Goal: Register for event/course

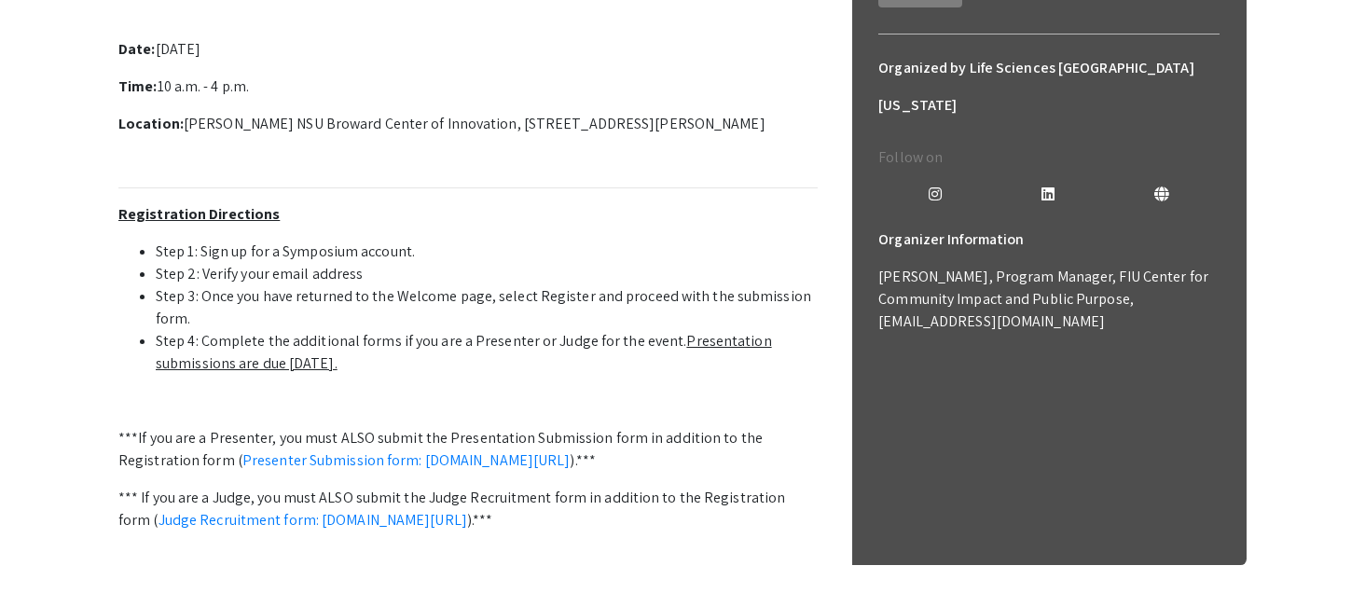
scroll to position [200, 0]
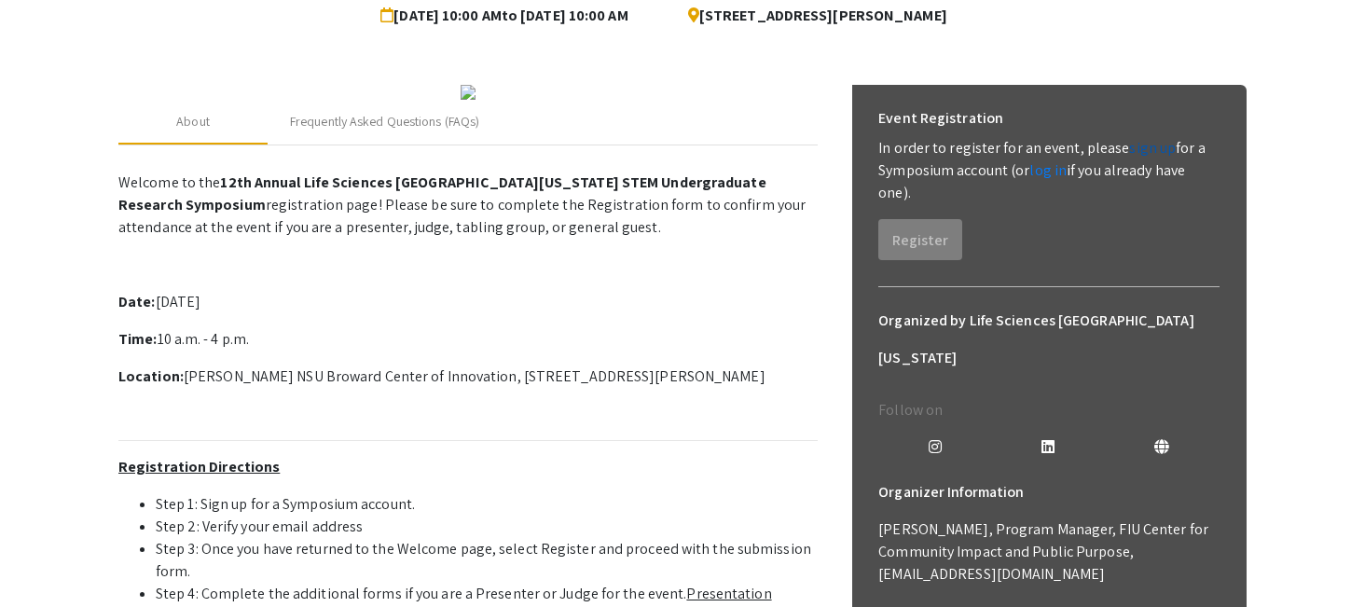
click at [1139, 147] on link "sign up" at bounding box center [1152, 148] width 47 height 20
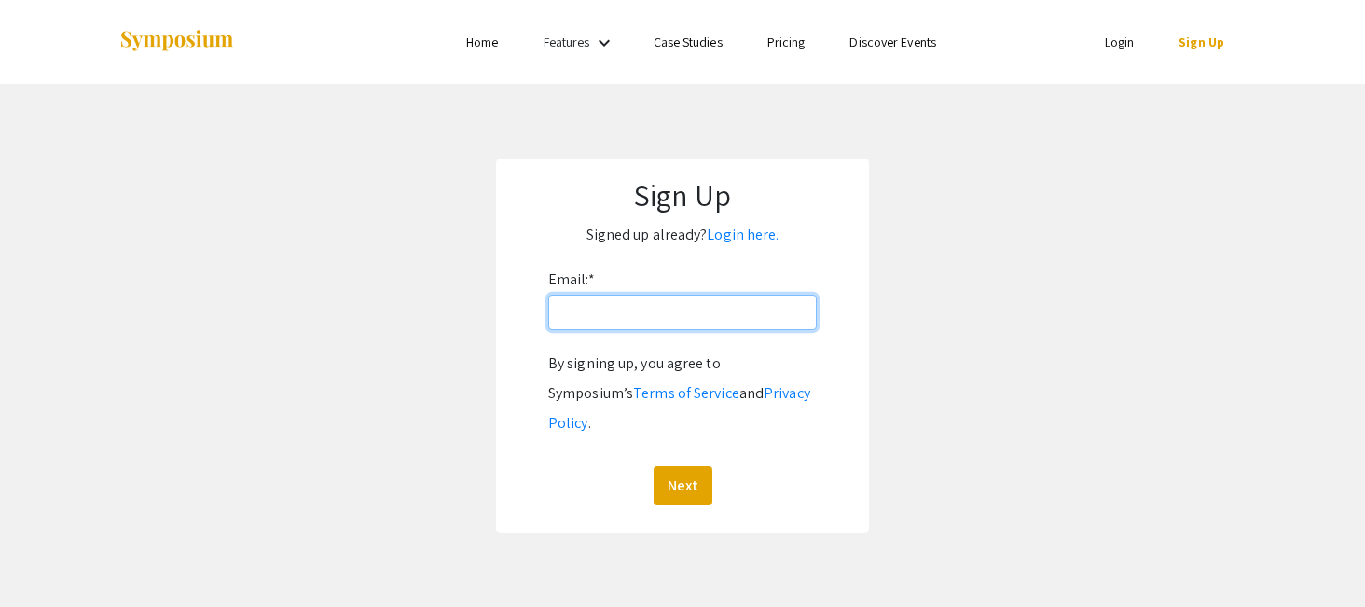
click at [737, 320] on input "Email: *" at bounding box center [682, 312] width 269 height 35
type input "[EMAIL_ADDRESS][DOMAIN_NAME]"
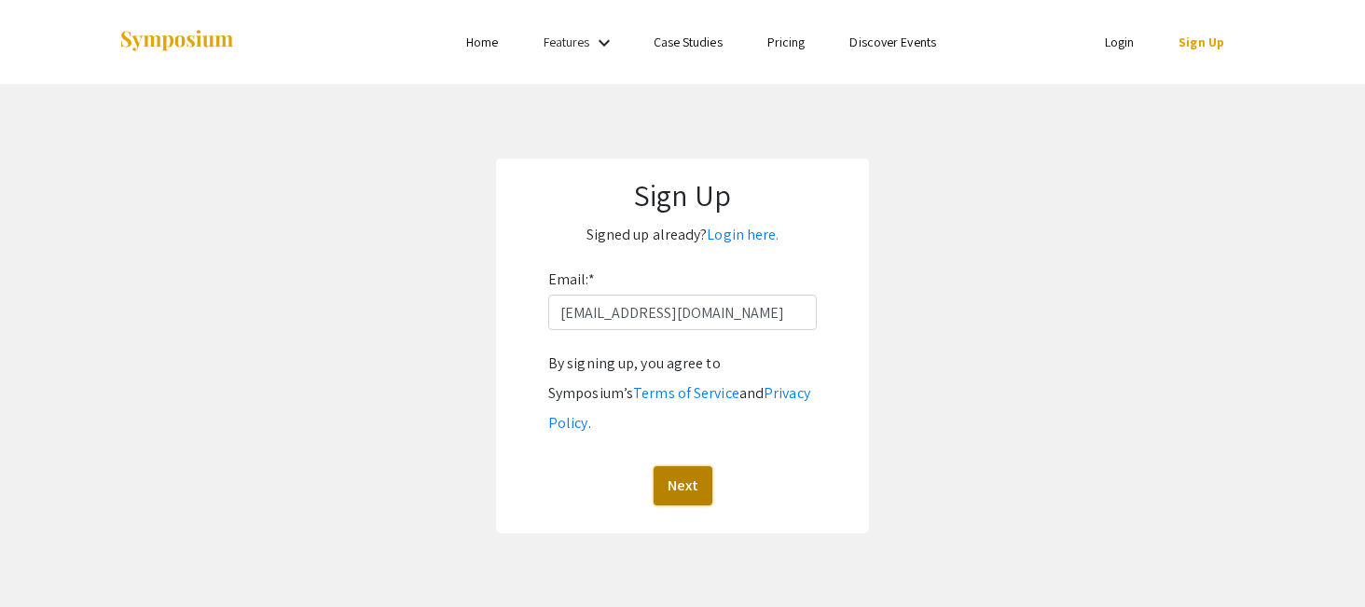
click at [681, 466] on button "Next" at bounding box center [683, 485] width 59 height 39
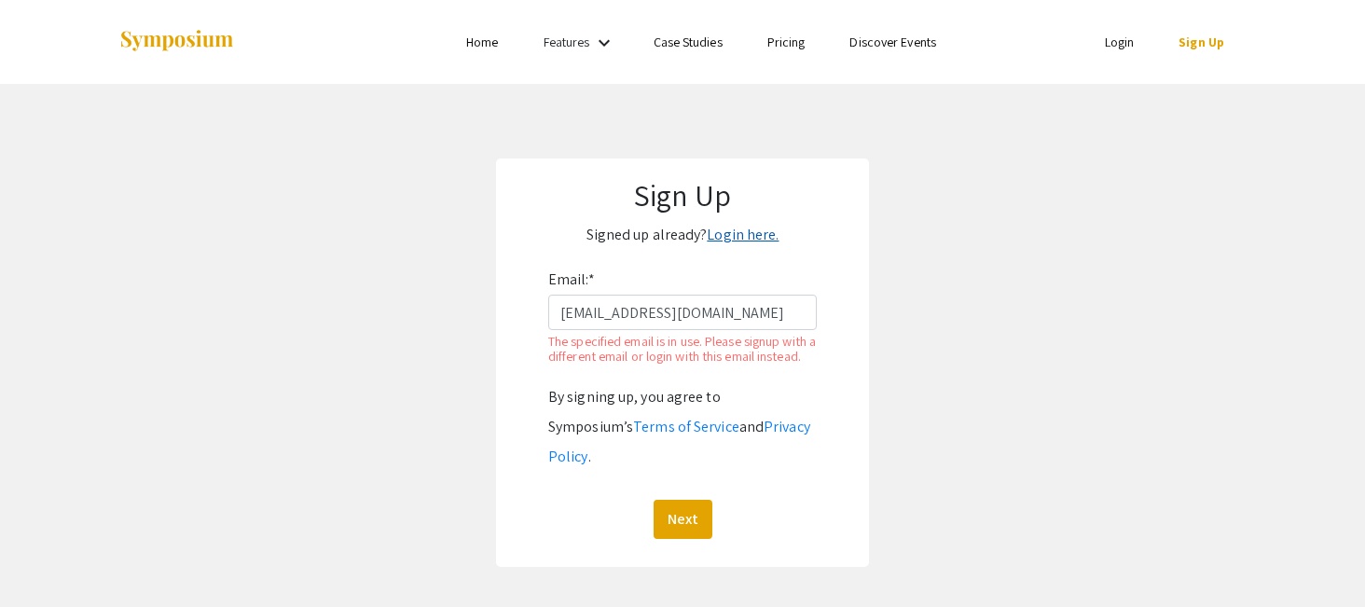
click at [761, 242] on link "Login here." at bounding box center [743, 235] width 72 height 20
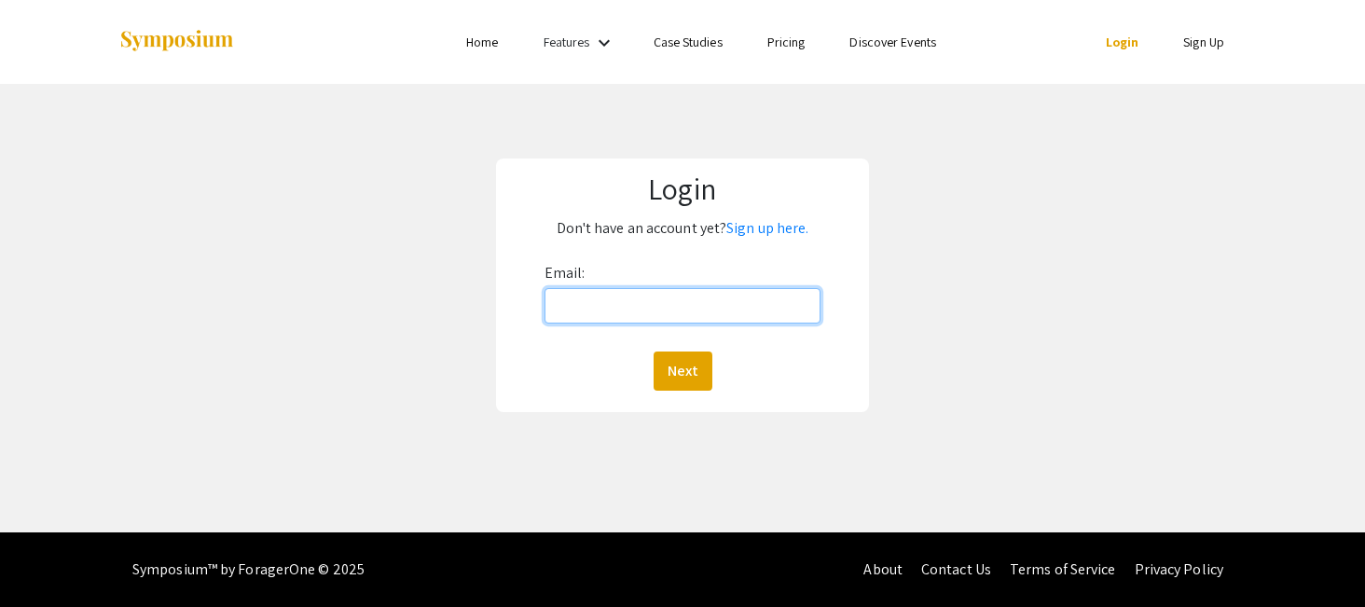
click at [622, 310] on input "Email:" at bounding box center [683, 305] width 277 height 35
type input "[EMAIL_ADDRESS][DOMAIN_NAME]"
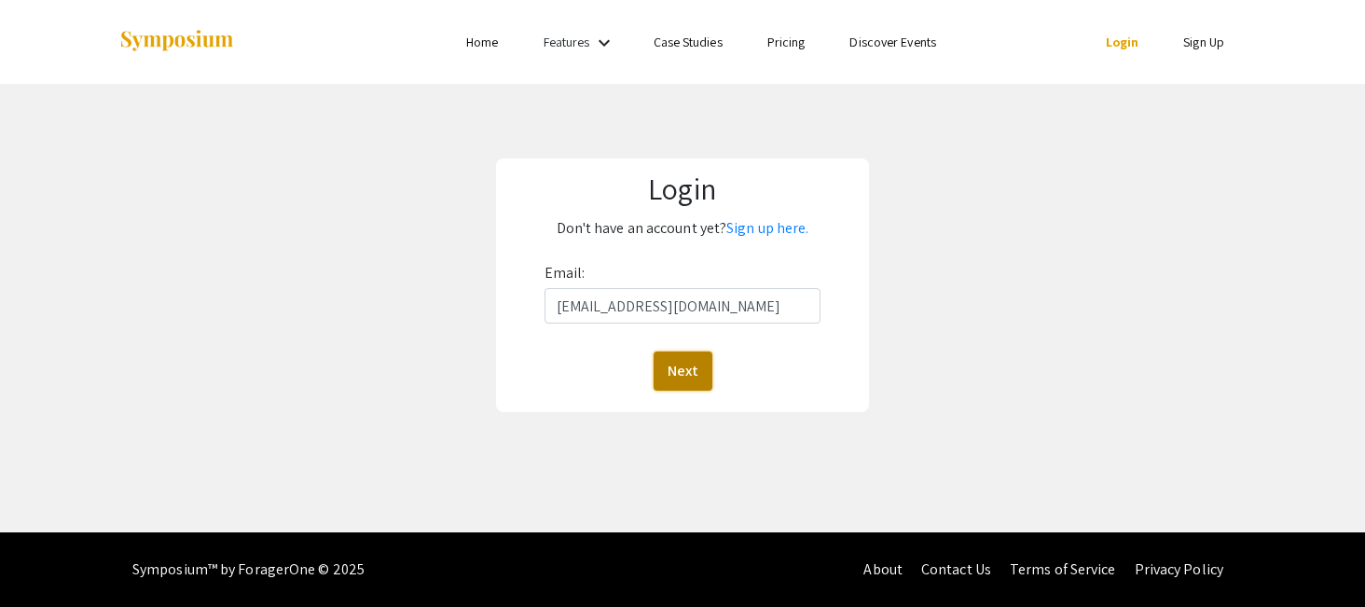
click at [679, 361] on button "Next" at bounding box center [683, 371] width 59 height 39
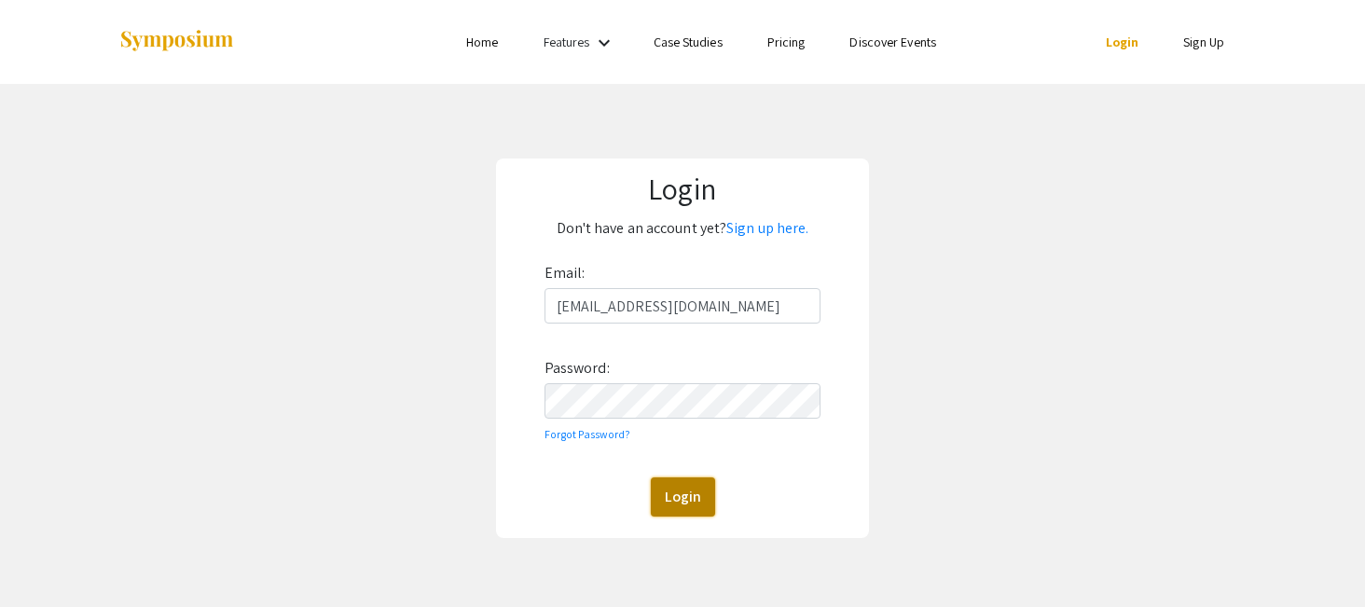
click at [681, 515] on button "Login" at bounding box center [683, 496] width 64 height 39
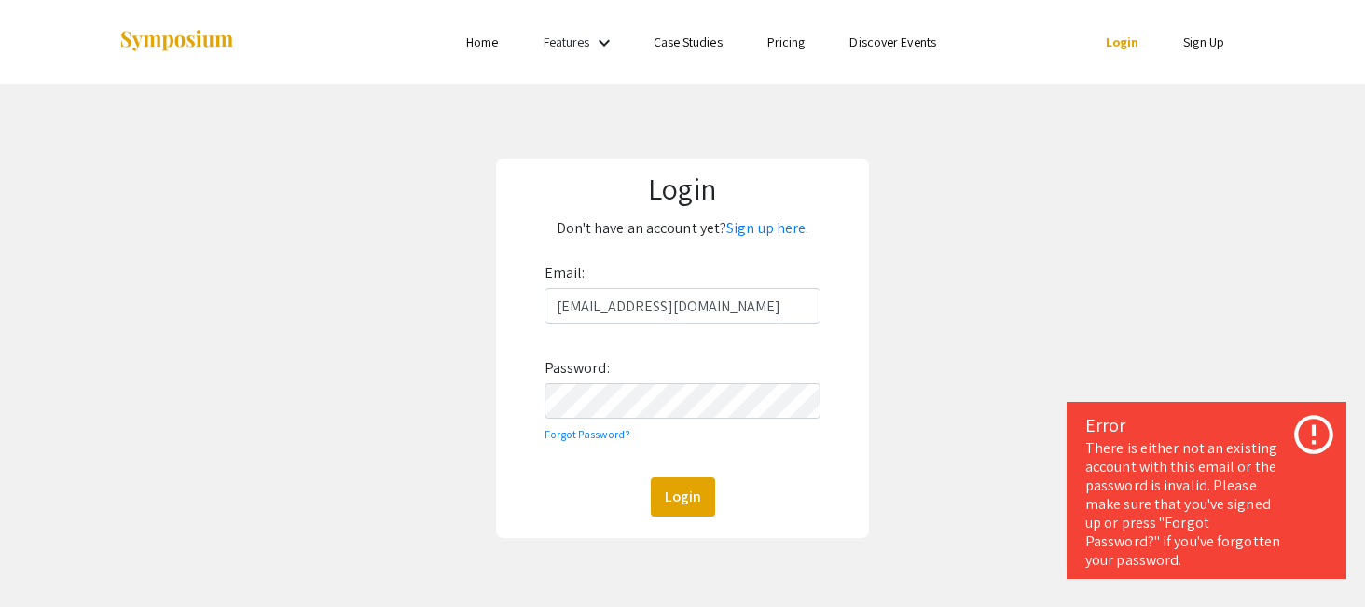
click at [1326, 427] on icon at bounding box center [1313, 434] width 47 height 47
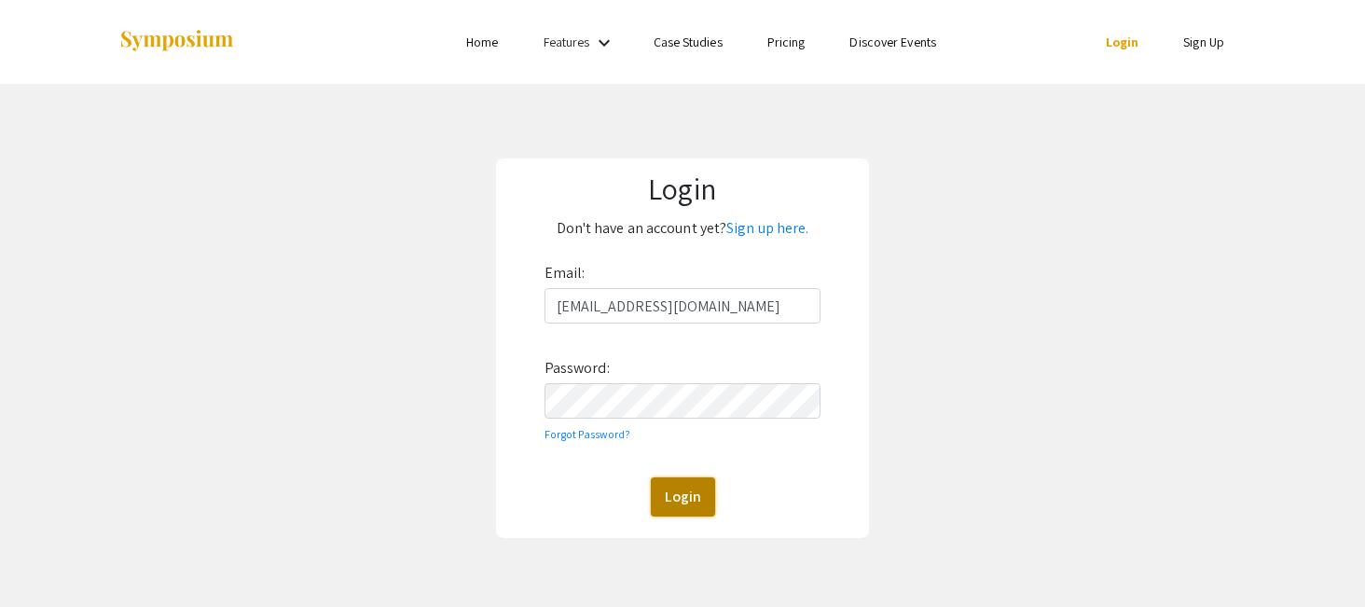
click at [673, 489] on button "Login" at bounding box center [683, 496] width 64 height 39
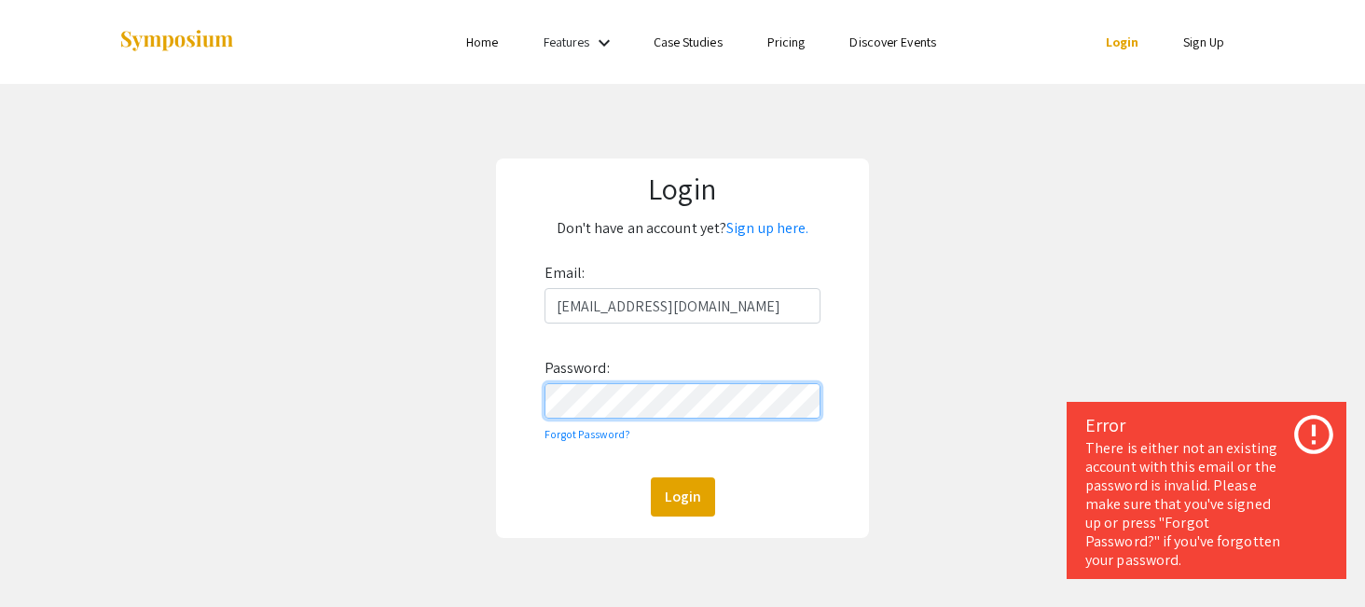
click at [505, 401] on div "Login Don't have an account yet? Sign up here. Email: [EMAIL_ADDRESS][DOMAIN_NA…" at bounding box center [682, 348] width 373 height 379
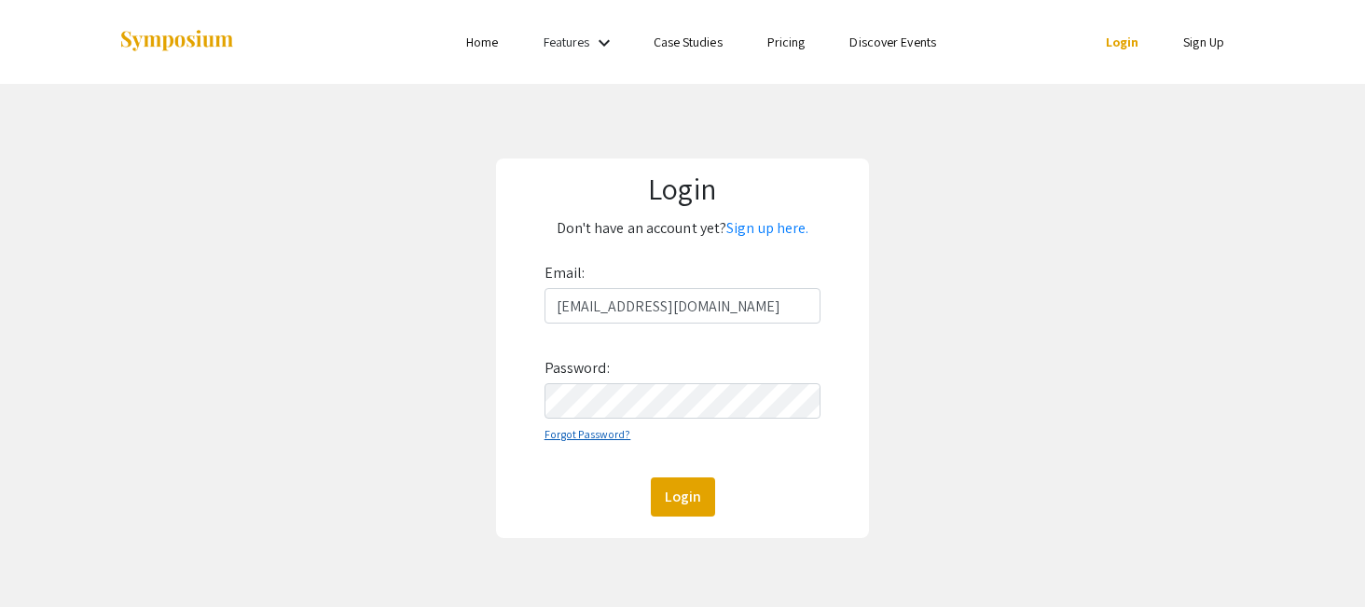
click at [560, 438] on link "Forgot Password?" at bounding box center [588, 434] width 87 height 14
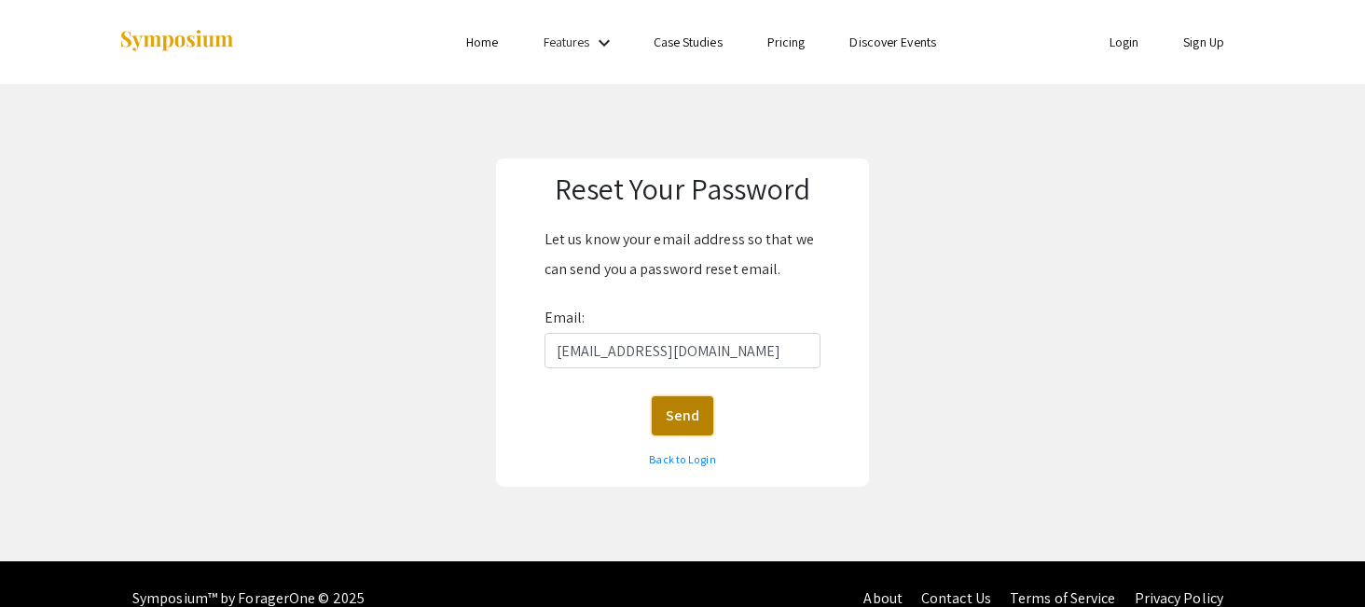
click at [707, 417] on button "Send" at bounding box center [683, 415] width 62 height 39
click at [671, 462] on link "Back to Login" at bounding box center [682, 459] width 66 height 14
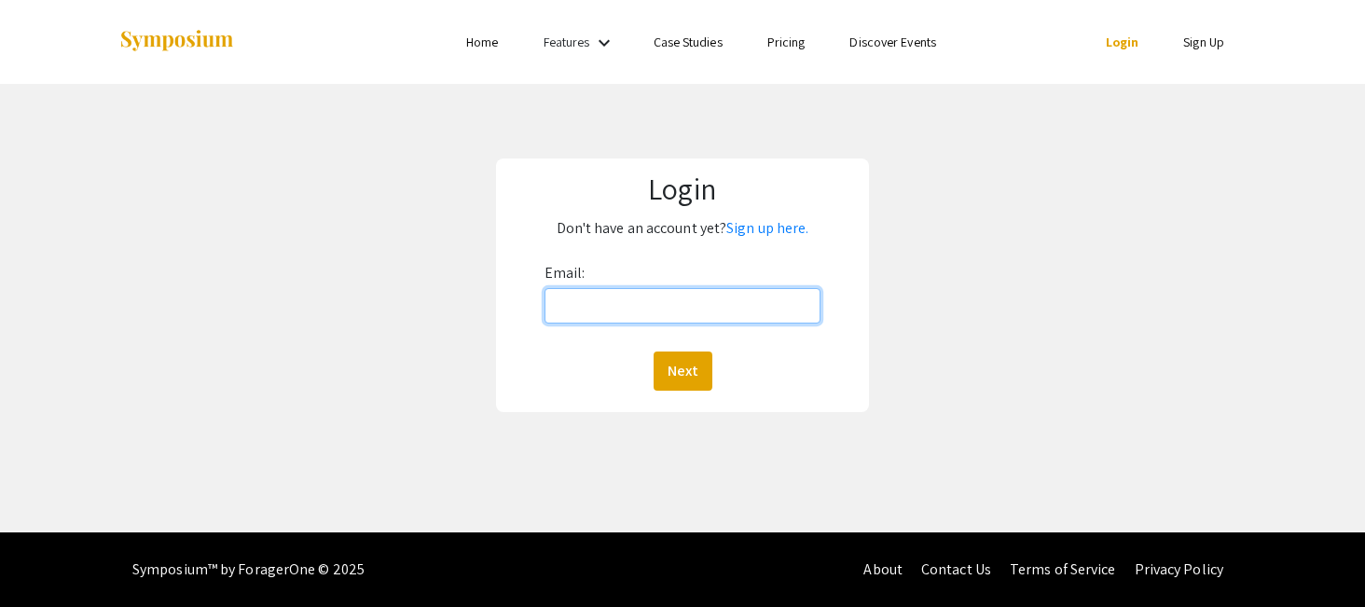
click at [639, 299] on input "Email:" at bounding box center [683, 305] width 277 height 35
type input "[EMAIL_ADDRESS][DOMAIN_NAME]"
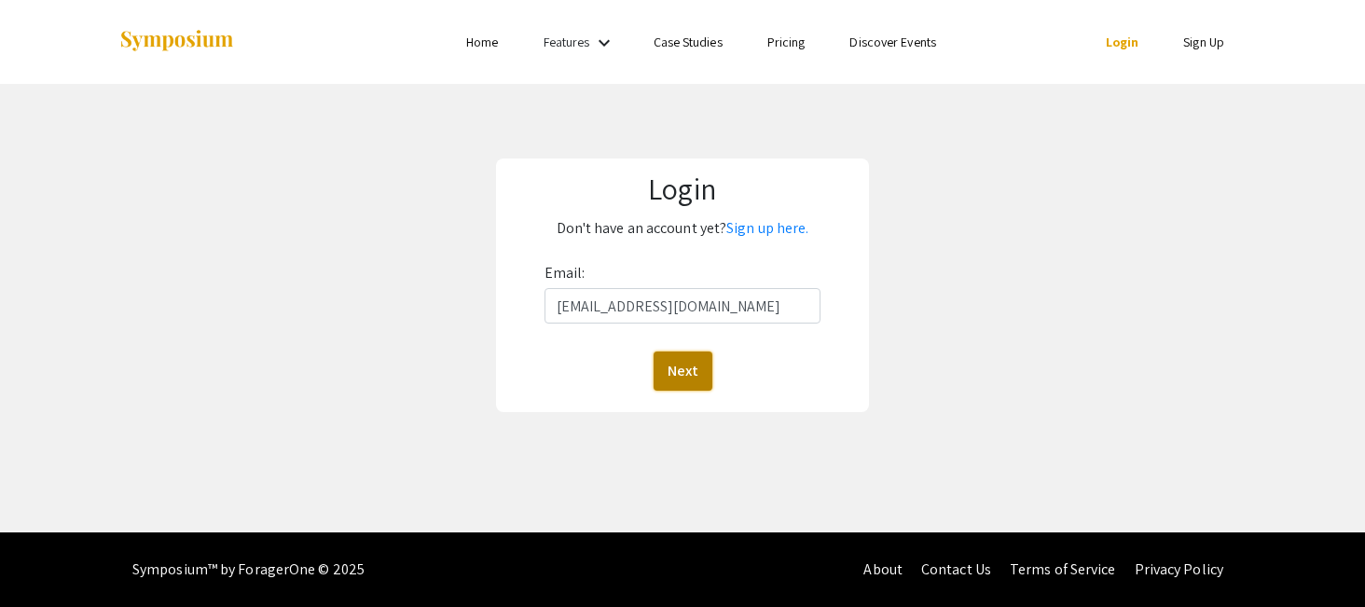
click at [678, 372] on button "Next" at bounding box center [683, 371] width 59 height 39
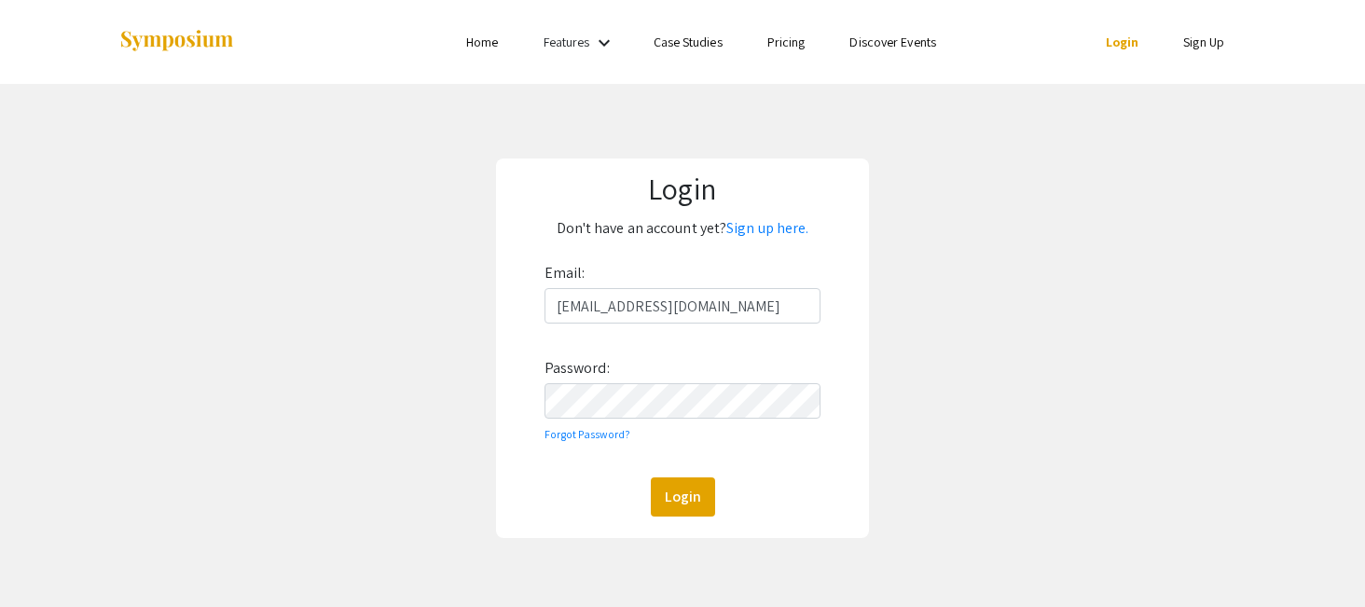
click at [613, 381] on div "Email: [EMAIL_ADDRESS][DOMAIN_NAME] Password: Forgot Password? Login" at bounding box center [683, 387] width 277 height 258
click at [673, 507] on button "Login" at bounding box center [683, 496] width 64 height 39
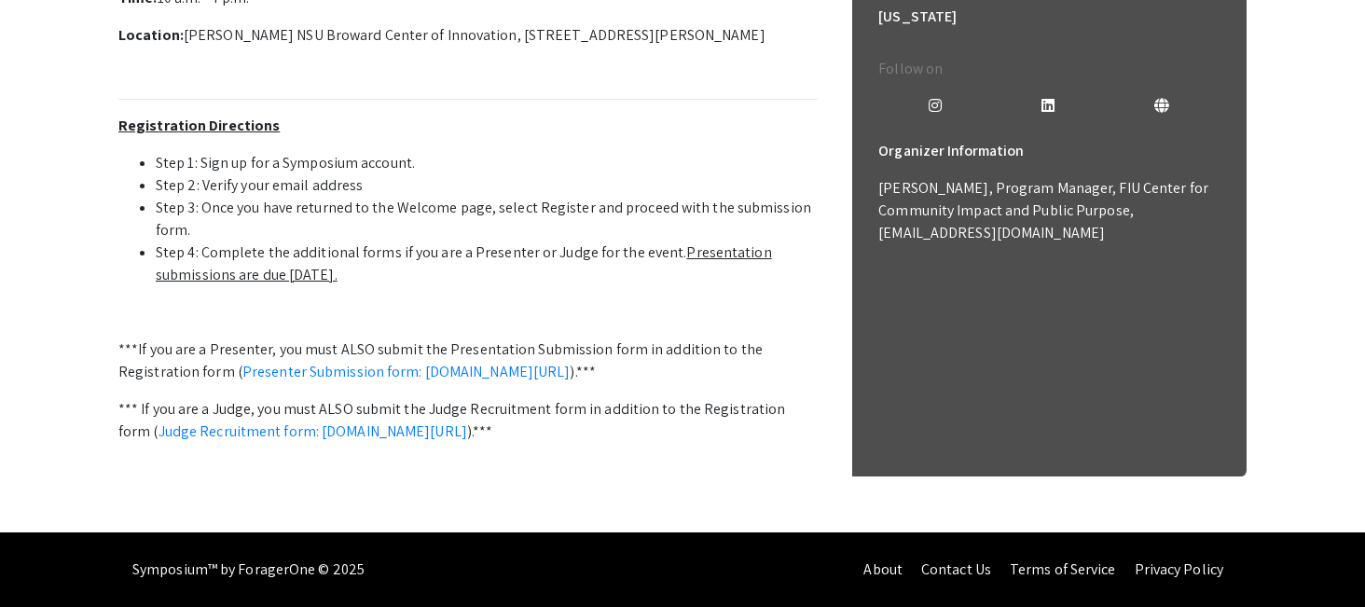
scroll to position [632, 0]
click at [571, 381] on link "Presenter Submission form: [DOMAIN_NAME][URL]" at bounding box center [406, 372] width 328 height 20
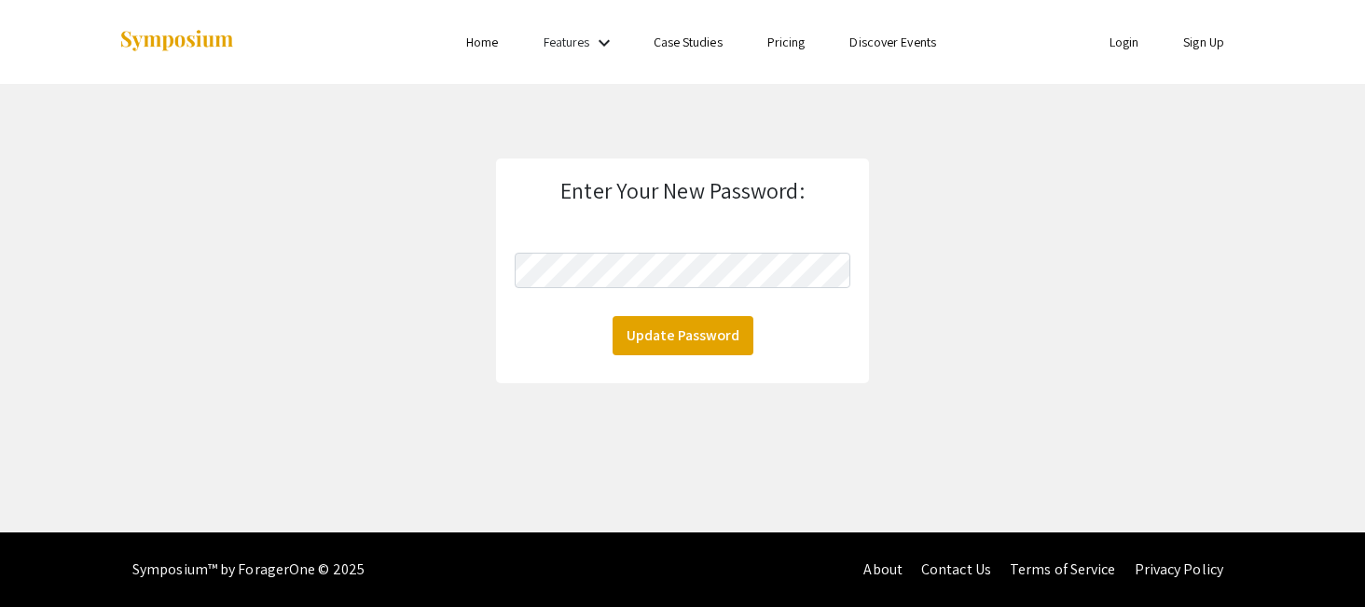
click at [655, 251] on form "Enter Your New Password: Update Password" at bounding box center [683, 266] width 336 height 178
click at [410, 267] on app-authentication-handler "Enter Your New Password: Update Password" at bounding box center [682, 271] width 1365 height 225
click at [685, 347] on button "Update Password" at bounding box center [683, 335] width 141 height 39
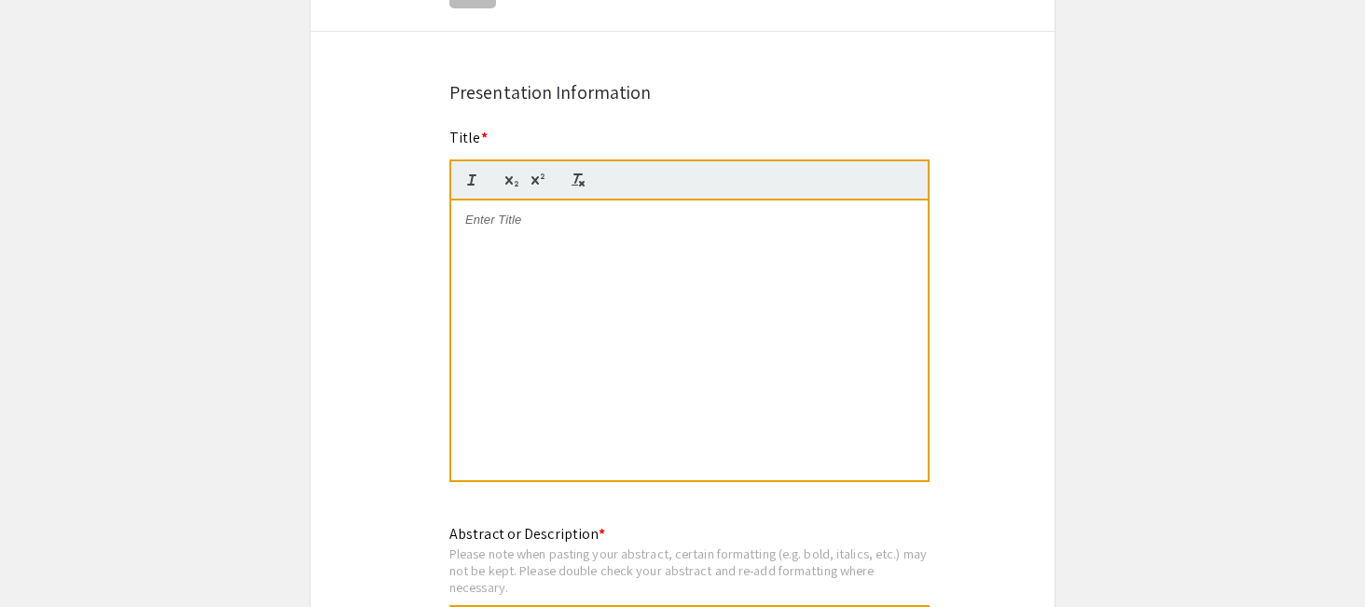
scroll to position [1394, 0]
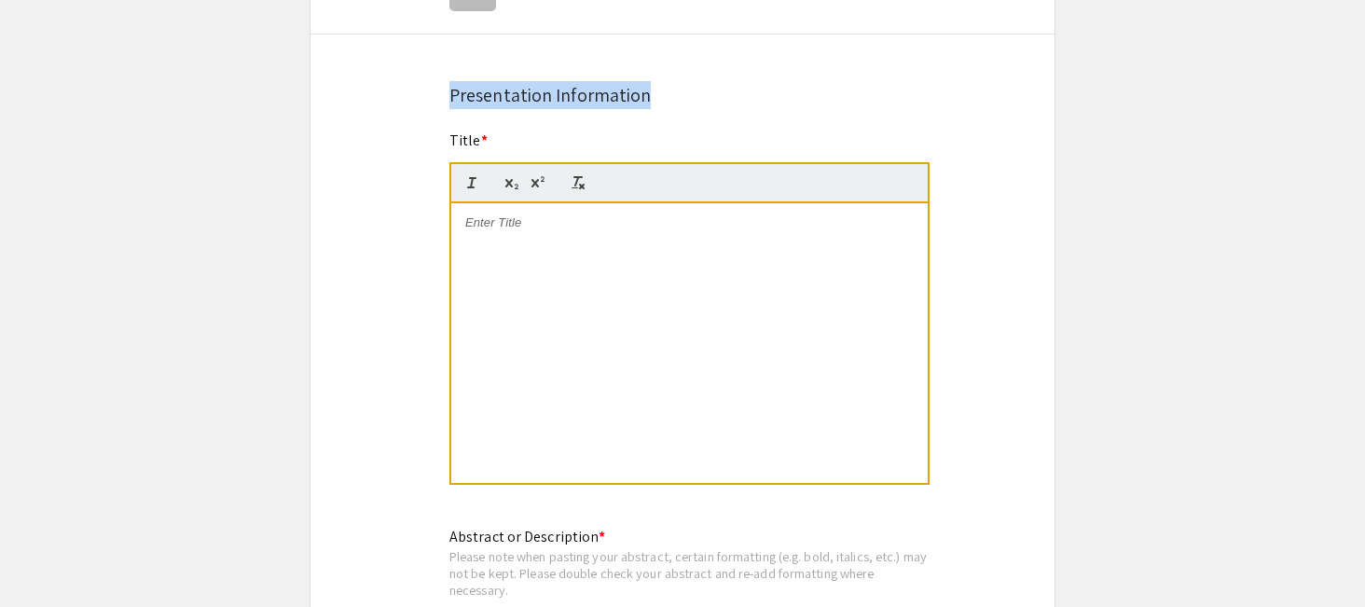
drag, startPoint x: 446, startPoint y: 98, endPoint x: 715, endPoint y: 99, distance: 269.5
click at [715, 99] on div "Symposium Presentation Submission 2025 Life Sciences South Florida STEM Undergr…" at bounding box center [683, 391] width 746 height 3365
copy div "Presentation Information"
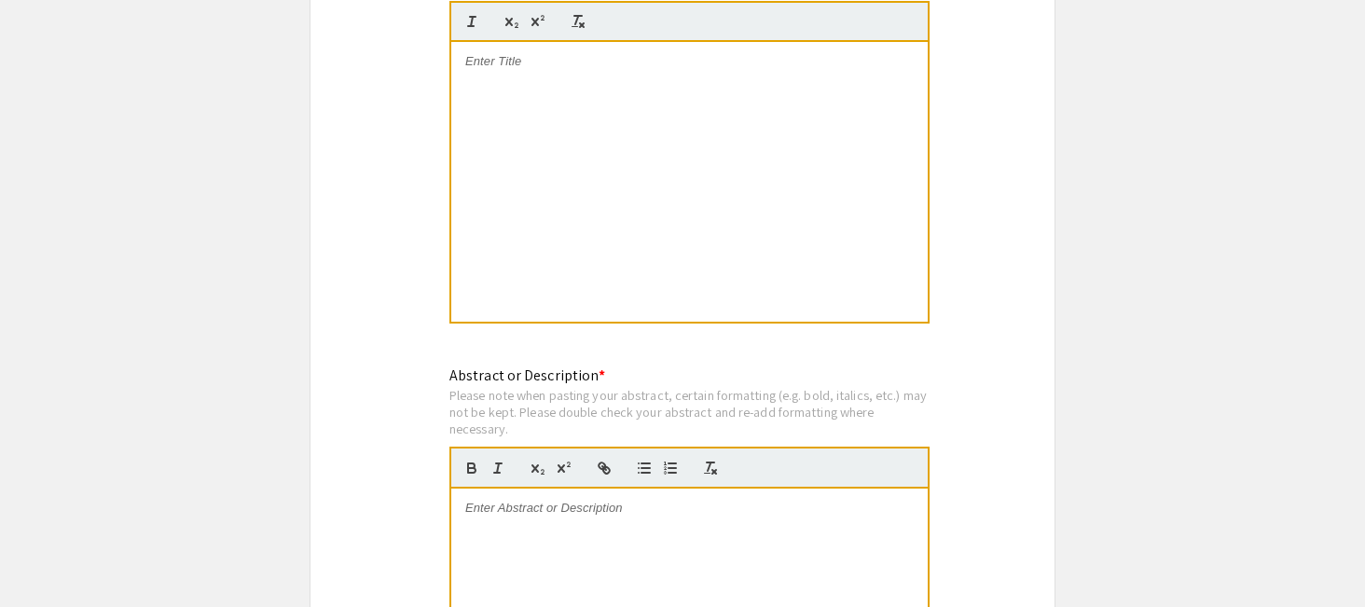
scroll to position [1569, 0]
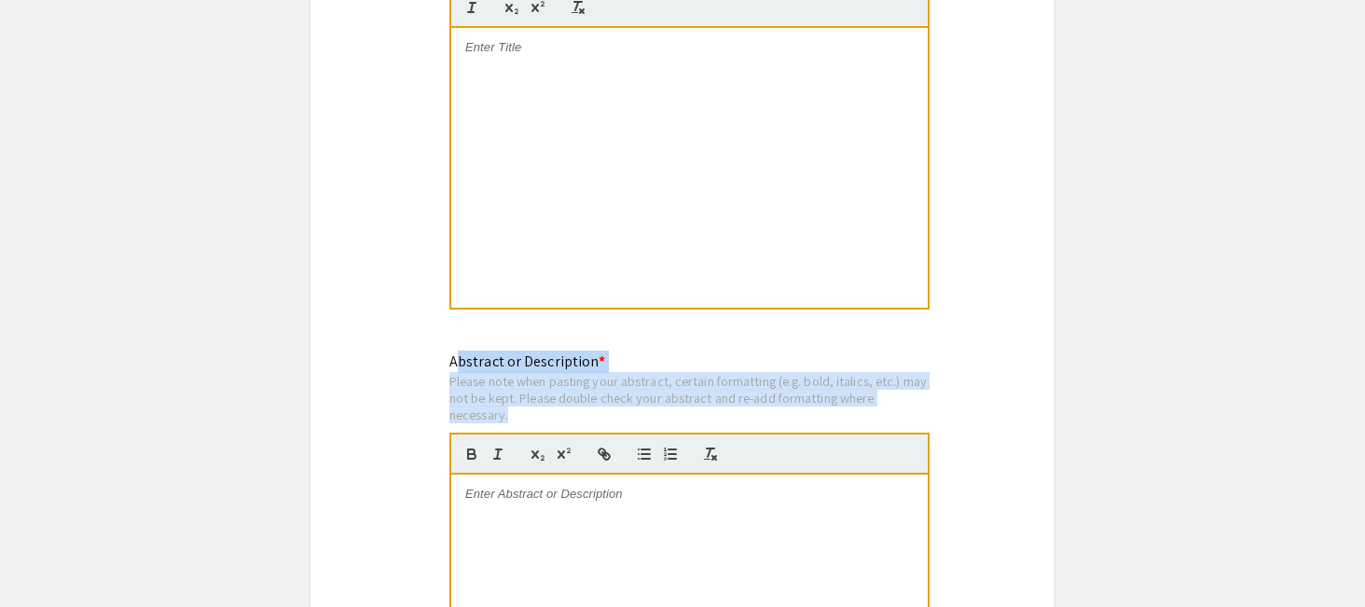
drag, startPoint x: 455, startPoint y: 356, endPoint x: 536, endPoint y: 420, distance: 103.0
click at [537, 421] on div "Abstract or Description * Please note when pasting your abstract, certain forma…" at bounding box center [689, 564] width 480 height 427
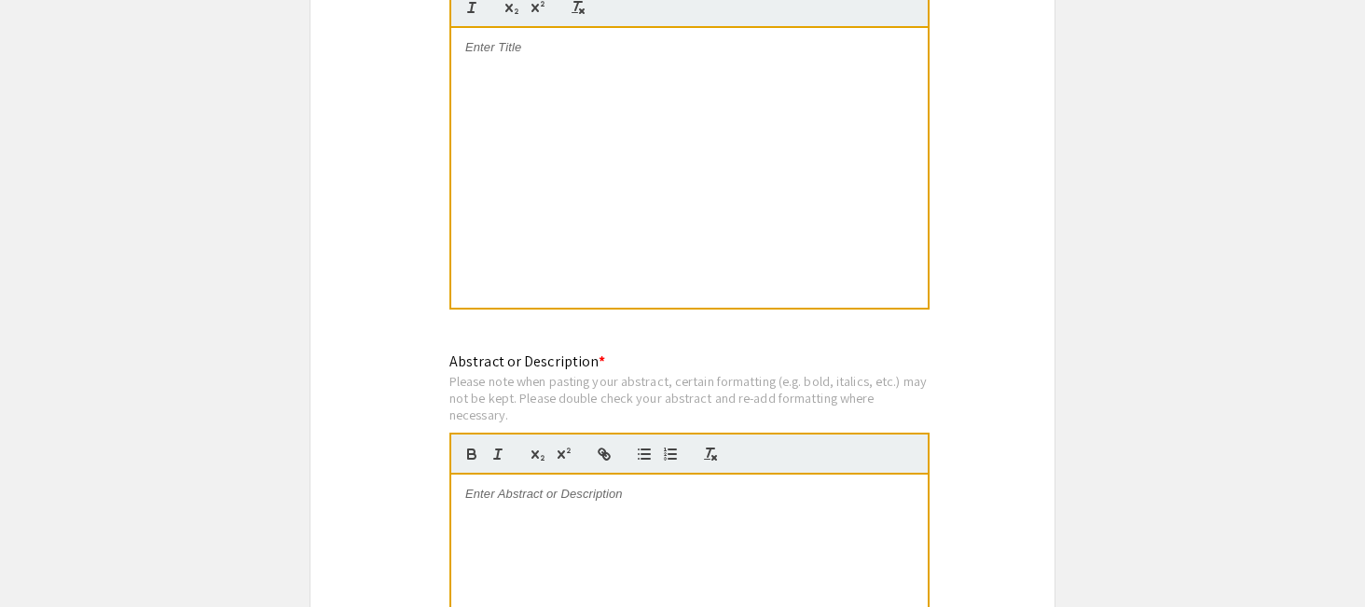
click at [550, 421] on div "Please note when pasting your abstract, certain formatting (e.g. bold, italics,…" at bounding box center [689, 397] width 480 height 49
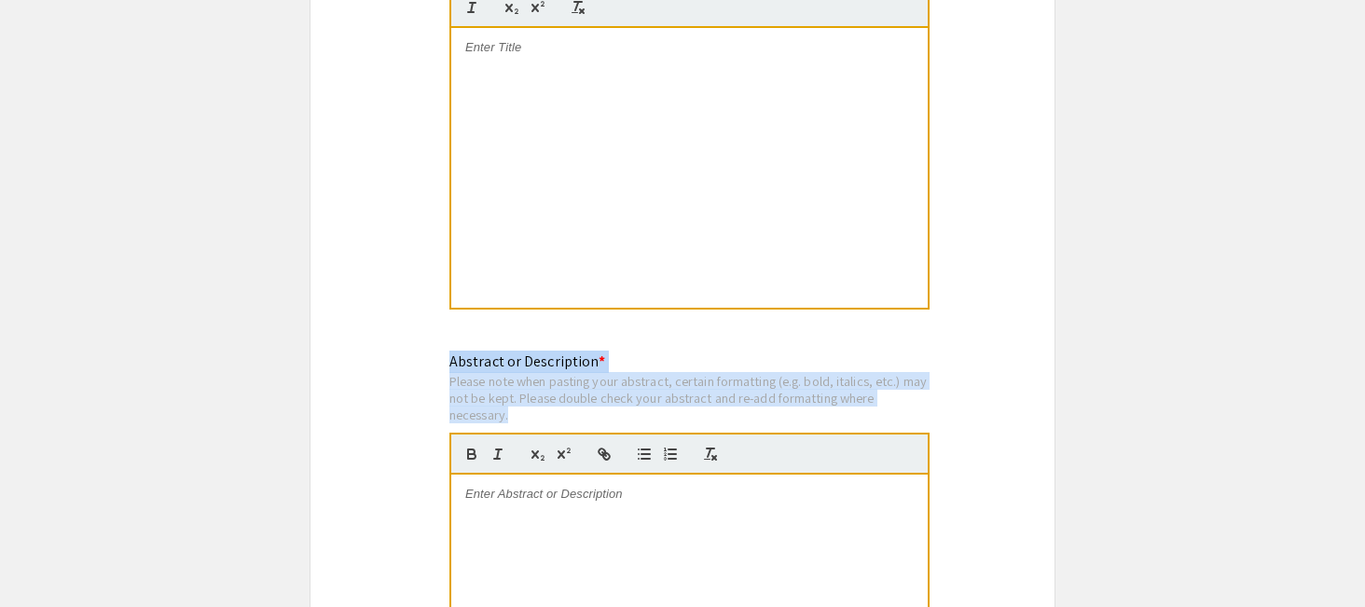
drag, startPoint x: 448, startPoint y: 369, endPoint x: 523, endPoint y: 419, distance: 90.3
click at [523, 419] on div "Abstract or Description * Please note when pasting your abstract, certain forma…" at bounding box center [682, 566] width 494 height 431
copy div "Abstract or Description * Please note when pasting your abstract, certain forma…"
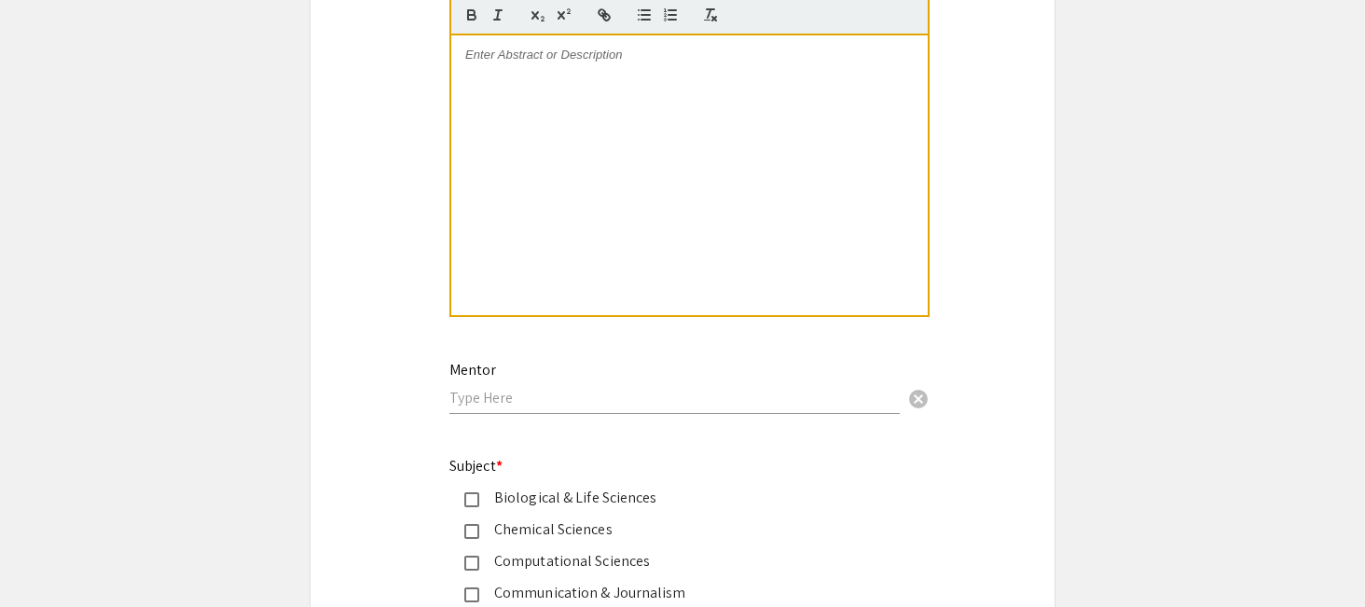
scroll to position [2959, 0]
